Goal: Task Accomplishment & Management: Manage account settings

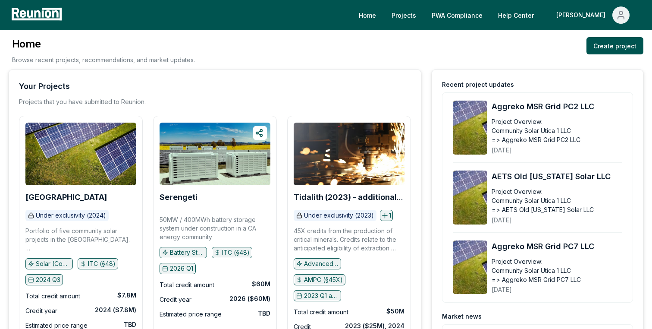
click at [490, 4] on div "Home Projects PWA Compliance Help Center [PERSON_NAME]" at bounding box center [326, 15] width 652 height 30
click at [490, 9] on link "PWA Compliance" at bounding box center [457, 14] width 65 height 17
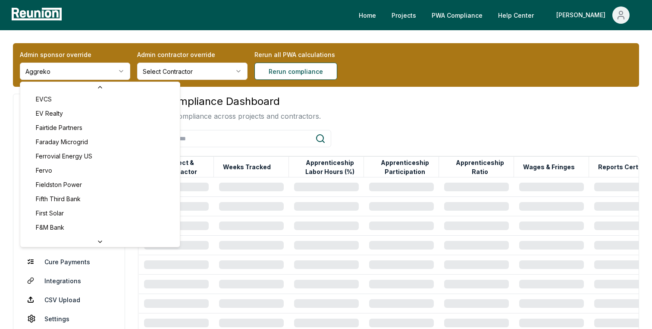
scroll to position [1399, 0]
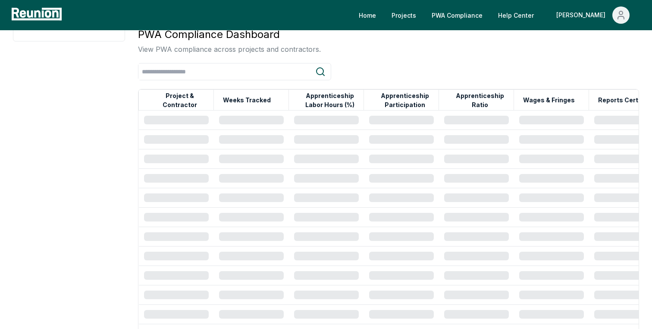
scroll to position [67, 0]
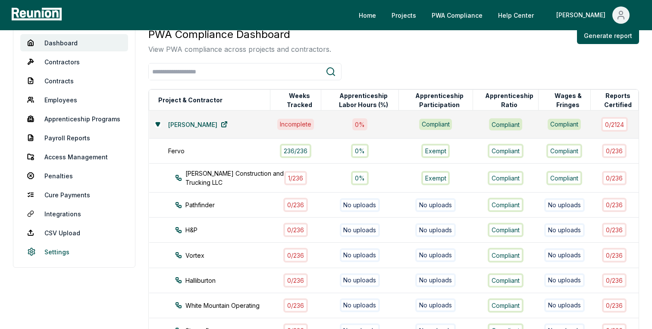
click at [59, 251] on link "Settings" at bounding box center [74, 251] width 108 height 17
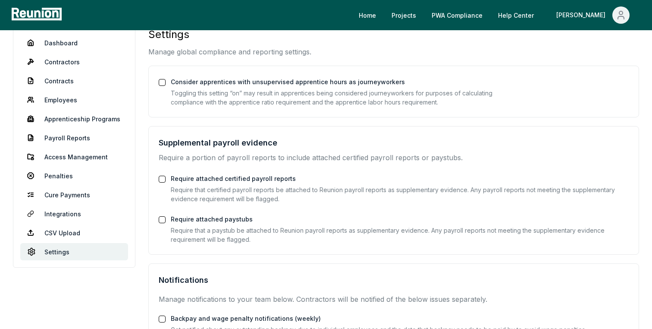
scroll to position [198, 0]
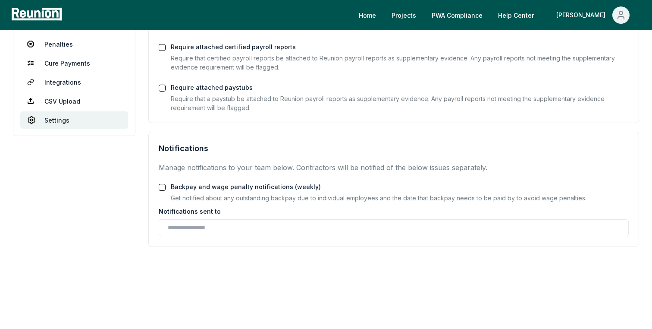
click at [162, 186] on button "Backpay and wage penalty notifications (weekly)" at bounding box center [162, 187] width 7 height 7
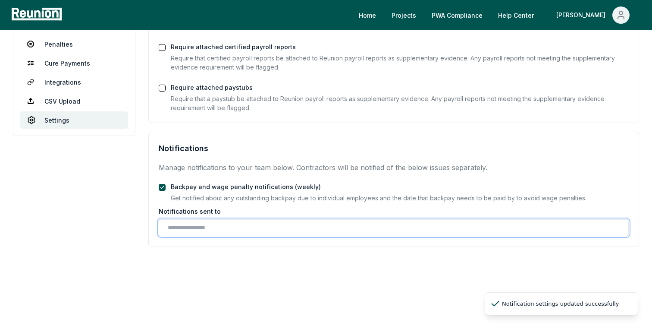
click at [182, 224] on input "text" at bounding box center [395, 227] width 455 height 9
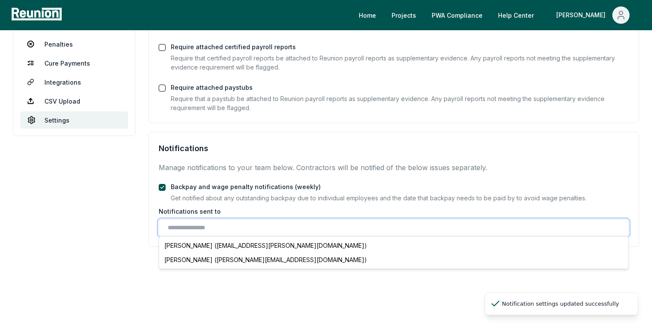
click at [182, 224] on input "text" at bounding box center [395, 227] width 455 height 9
click at [163, 187] on button "Backpay and wage penalty notifications (weekly)" at bounding box center [162, 187] width 7 height 7
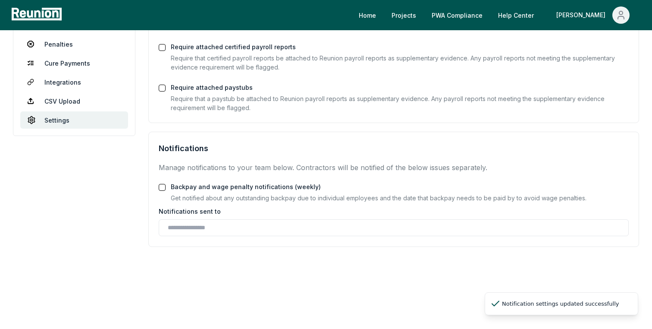
click at [163, 89] on button "Require attached paystubs" at bounding box center [162, 88] width 7 height 7
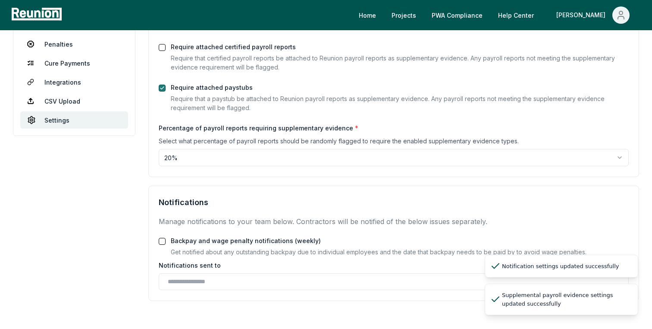
click at [163, 89] on button "Require attached paystubs" at bounding box center [162, 88] width 7 height 7
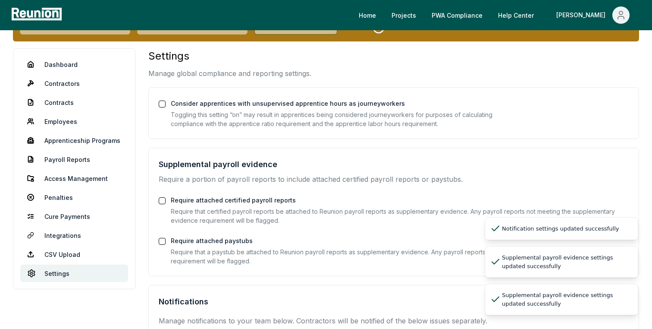
scroll to position [0, 0]
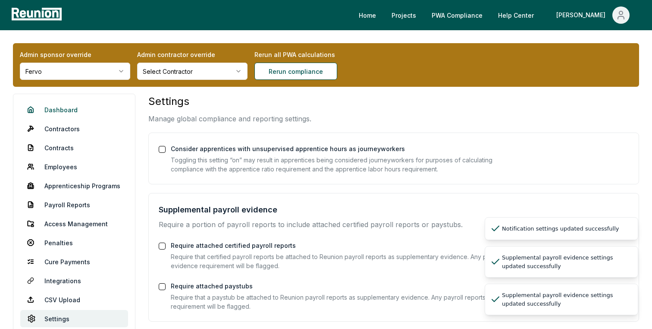
click at [52, 113] on link "Dashboard" at bounding box center [74, 109] width 108 height 17
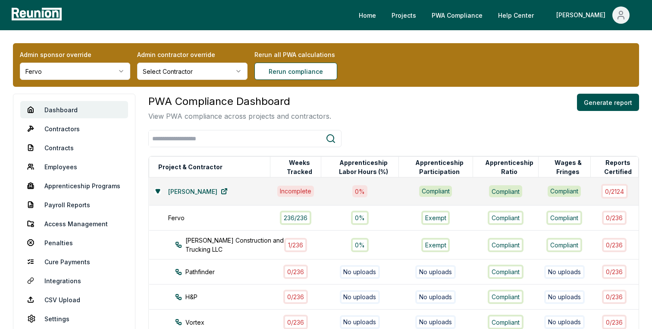
click at [370, 101] on div "PWA Compliance Dashboard View PWA compliance across projects and contractors. G…" at bounding box center [393, 108] width 491 height 28
